Goal: Task Accomplishment & Management: Use online tool/utility

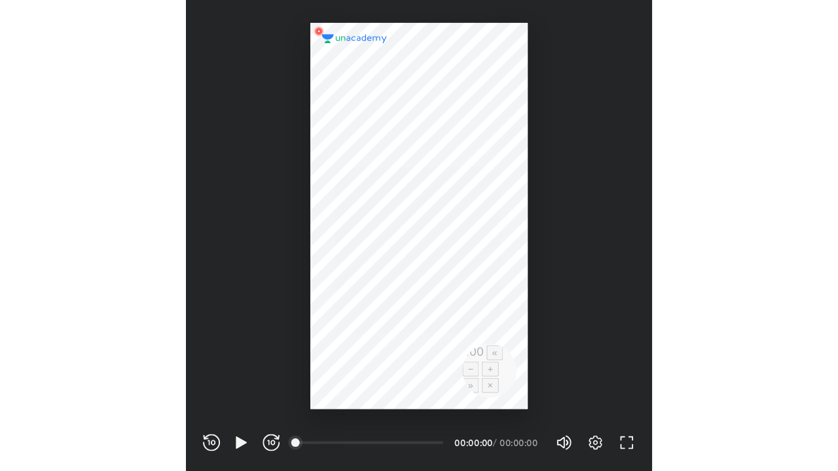
scroll to position [434, 429]
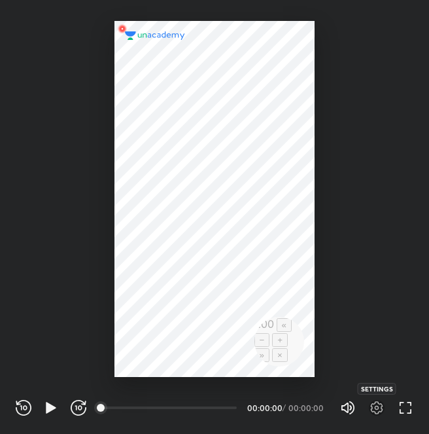
click at [374, 414] on icon "button" at bounding box center [377, 408] width 16 height 16
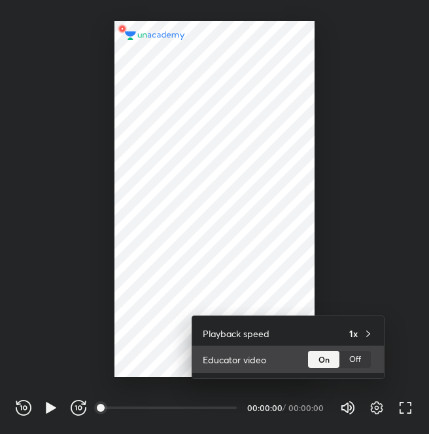
click at [358, 364] on div "Off" at bounding box center [355, 359] width 31 height 17
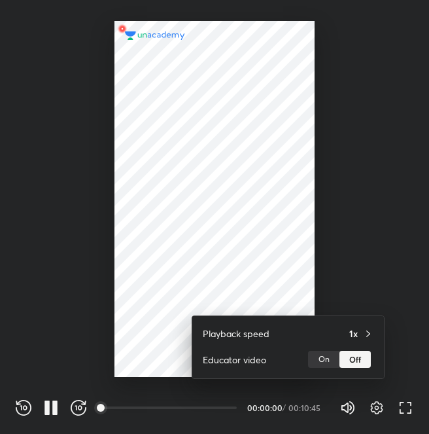
click at [377, 270] on div at bounding box center [214, 217] width 429 height 434
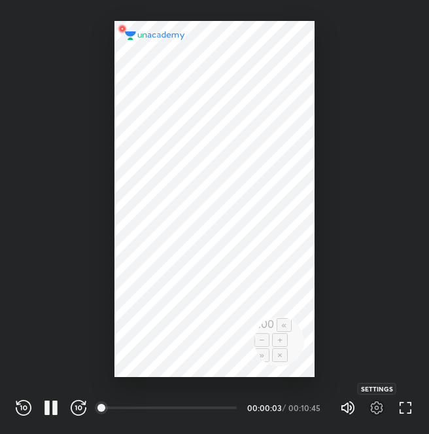
click at [374, 405] on icon "button" at bounding box center [377, 408] width 16 height 16
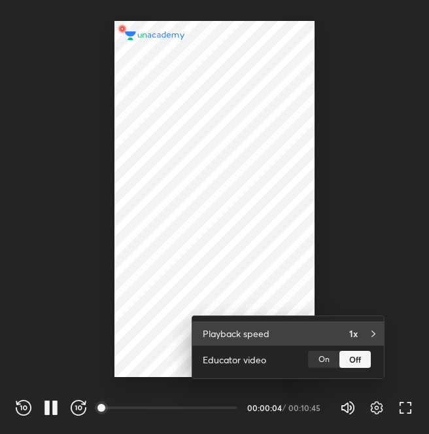
click at [356, 330] on h4 "1x" at bounding box center [353, 334] width 9 height 14
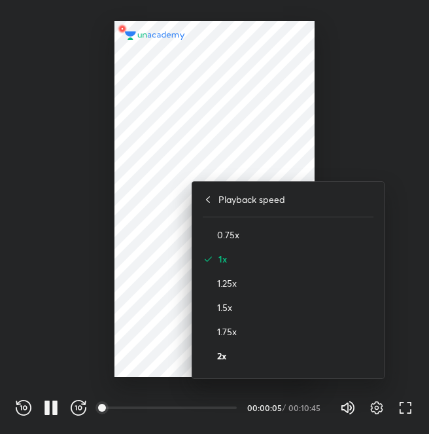
click at [218, 359] on h4 "2x" at bounding box center [295, 356] width 156 height 14
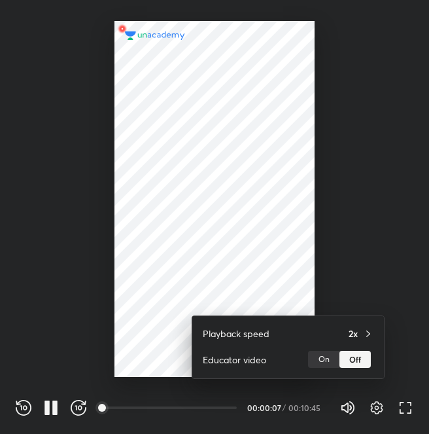
click at [394, 265] on div at bounding box center [214, 217] width 429 height 434
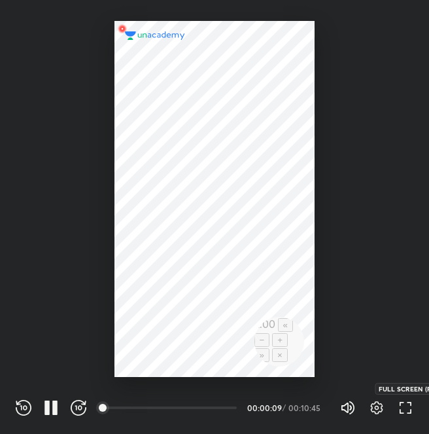
click at [402, 408] on icon "button" at bounding box center [406, 408] width 16 height 16
